Goal: Information Seeking & Learning: Learn about a topic

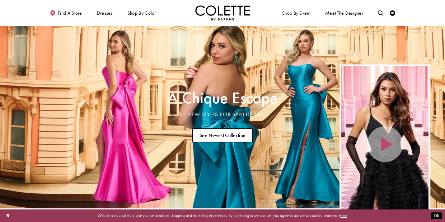
click at [220, 132] on link "See Newest Collection" at bounding box center [222, 135] width 61 height 14
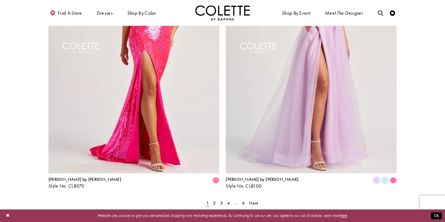
scroll to position [1051, 0]
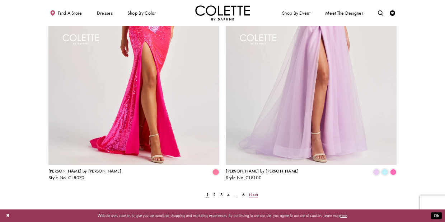
click at [255, 192] on span "Next" at bounding box center [253, 195] width 9 height 6
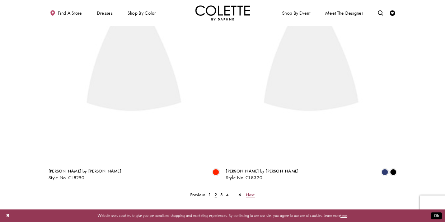
scroll to position [140, 0]
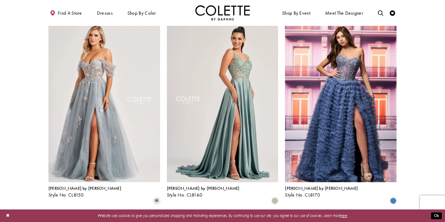
scroll to position [346, 0]
click at [223, 109] on img "Visit Colette by Daphne Style No. CL8160 Page" at bounding box center [223, 101] width 112 height 162
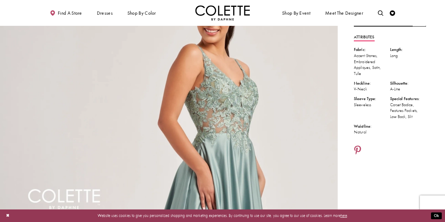
scroll to position [52, 0]
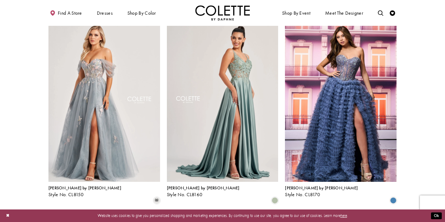
scroll to position [346, 0]
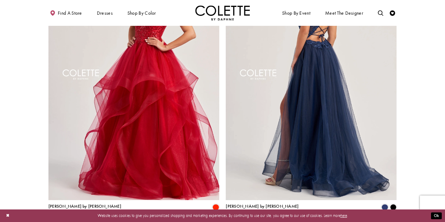
scroll to position [1052, 0]
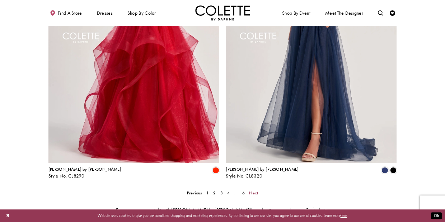
click at [253, 190] on span "Next" at bounding box center [253, 193] width 9 height 6
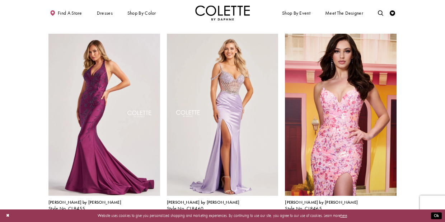
scroll to position [536, 0]
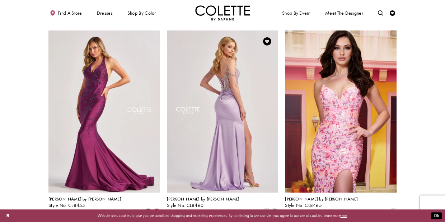
click at [226, 89] on img "Visit Colette by Daphne Style No. CL8460 Page" at bounding box center [223, 111] width 112 height 162
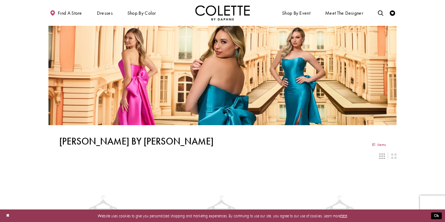
scroll to position [536, 0]
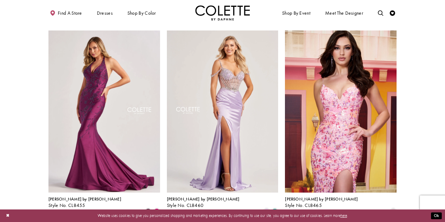
click at [34, 72] on section at bounding box center [222, 156] width 445 height 1077
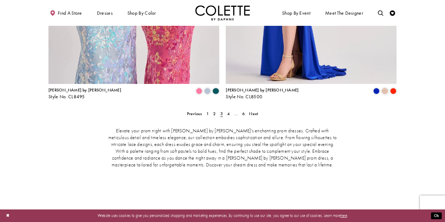
scroll to position [1156, 0]
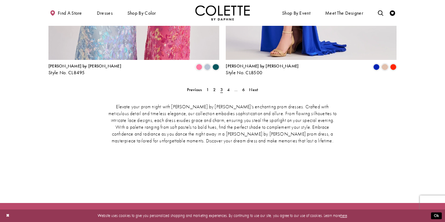
click at [254, 92] on div "Elevate your prom night with Colette by Daphne's enchanting prom dresses. Craft…" at bounding box center [222, 137] width 348 height 90
click at [254, 87] on span "Next" at bounding box center [253, 90] width 9 height 6
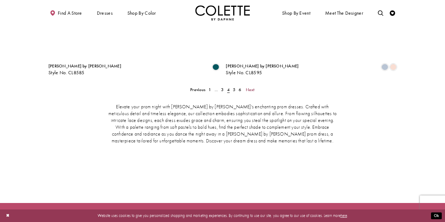
scroll to position [139, 0]
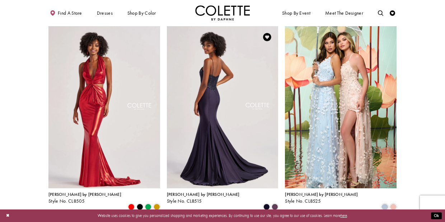
click at [207, 112] on img "Visit Colette by Daphne Style No. CL8515 Page" at bounding box center [223, 107] width 112 height 162
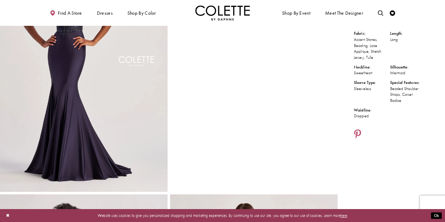
scroll to position [86, 0]
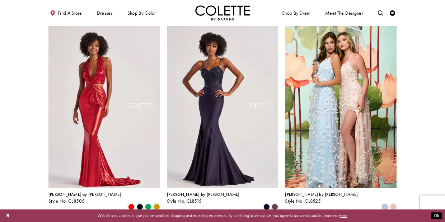
scroll to position [139, 0]
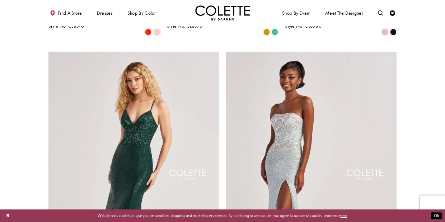
scroll to position [931, 0]
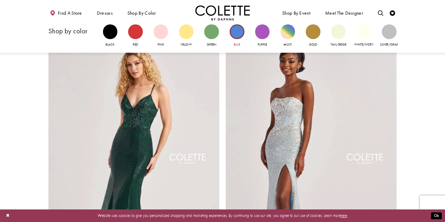
click at [238, 33] on div "Primary block" at bounding box center [237, 31] width 14 height 14
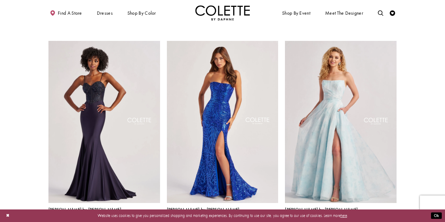
scroll to position [413, 0]
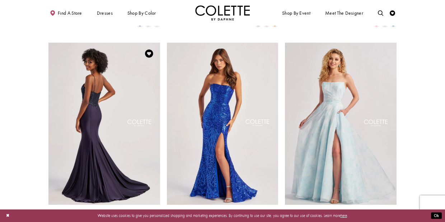
click at [98, 105] on img "Visit Colette by Daphne Style No. CL8515 Page" at bounding box center [104, 124] width 112 height 162
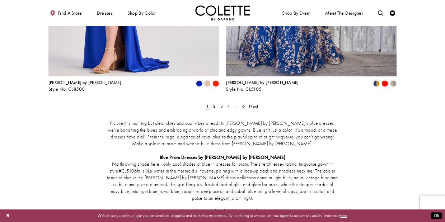
scroll to position [1033, 0]
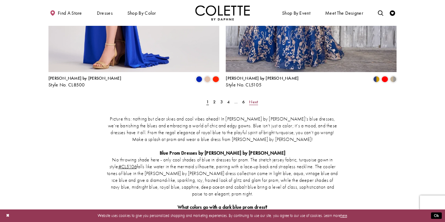
click at [252, 99] on span "Next" at bounding box center [253, 102] width 9 height 6
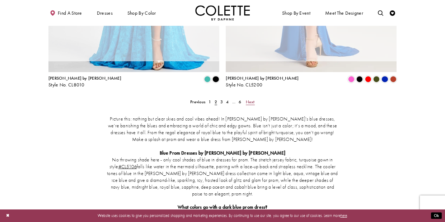
scroll to position [29, 0]
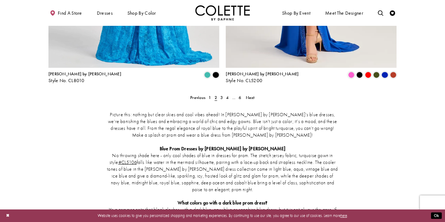
scroll to position [1045, 0]
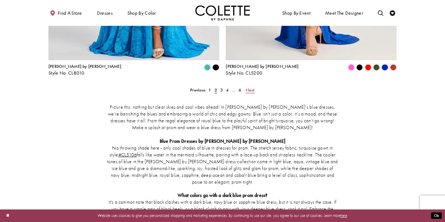
click at [254, 87] on span "Next" at bounding box center [250, 90] width 9 height 6
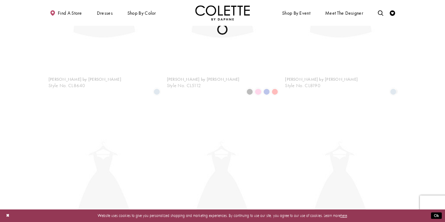
scroll to position [29, 0]
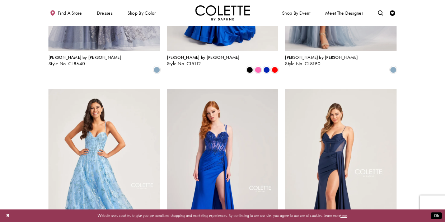
scroll to position [598, 0]
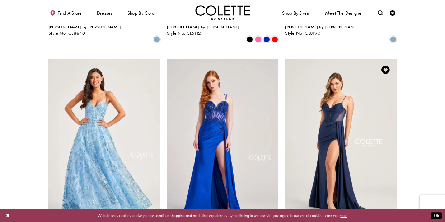
click at [330, 109] on img "Visit Colette by Daphne Style No. CL5159 Page" at bounding box center [341, 140] width 112 height 162
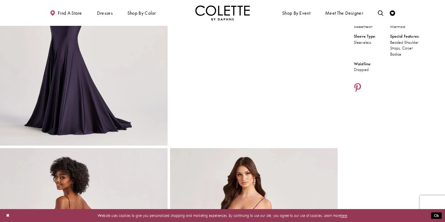
scroll to position [138, 0]
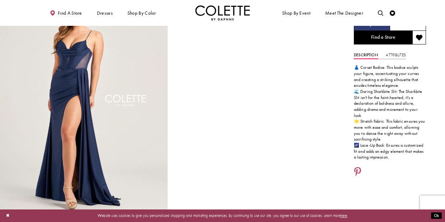
scroll to position [52, 0]
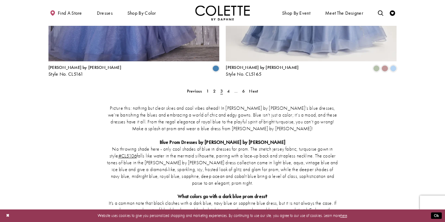
scroll to position [1046, 0]
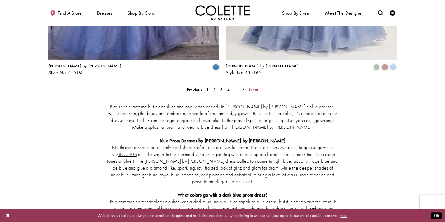
click at [254, 87] on span "Next" at bounding box center [253, 90] width 9 height 6
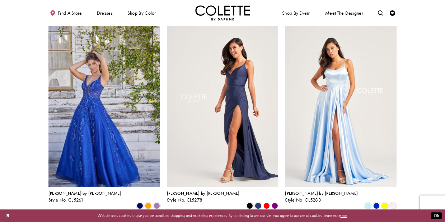
scroll to position [236, 0]
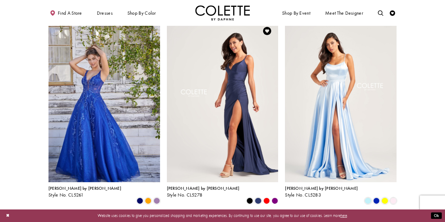
click at [238, 76] on img "Visit Colette by Daphne Style No. CL5278 Page" at bounding box center [223, 101] width 112 height 162
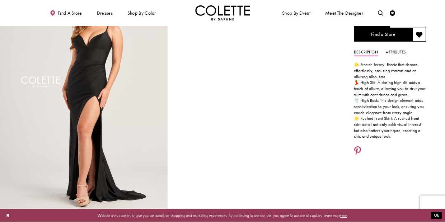
scroll to position [52, 0]
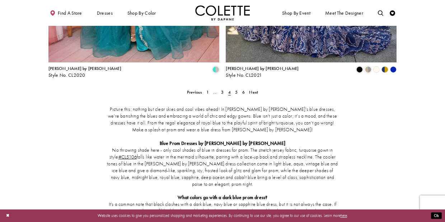
scroll to position [1045, 0]
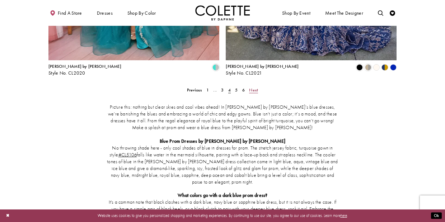
click at [256, 87] on span "Next" at bounding box center [253, 90] width 9 height 6
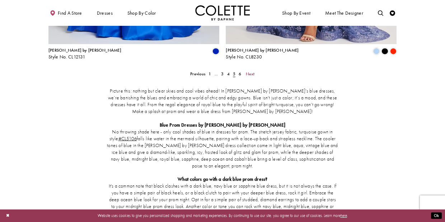
scroll to position [1063, 0]
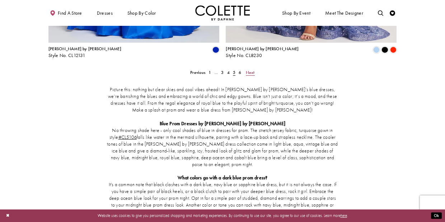
click at [252, 70] on span "Next" at bounding box center [250, 73] width 9 height 6
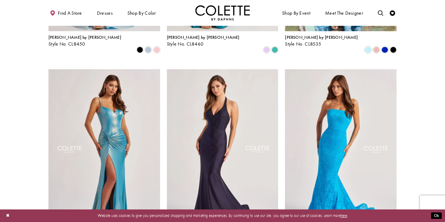
scroll to position [374, 0]
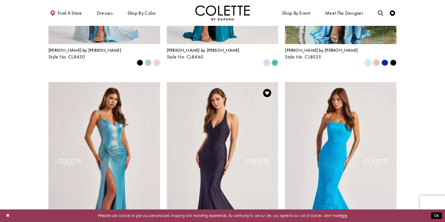
click at [208, 127] on img "Visit Colette by Daphne Style No. CL8580 Page" at bounding box center [223, 163] width 112 height 162
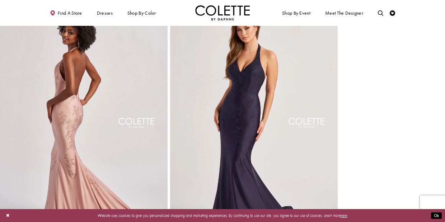
scroll to position [276, 0]
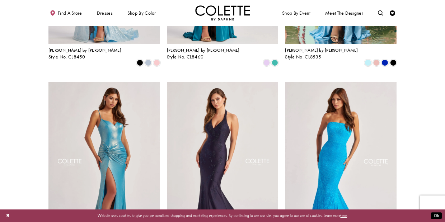
scroll to position [374, 0]
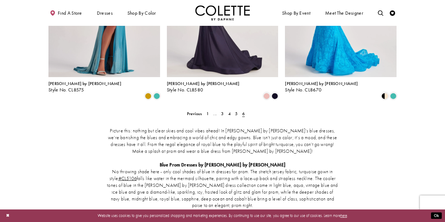
scroll to position [546, 0]
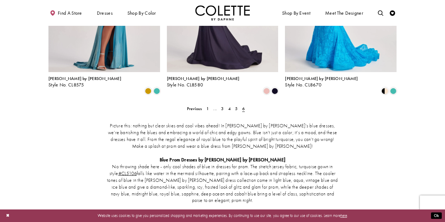
click at [243, 106] on span "6" at bounding box center [243, 109] width 3 height 6
